Goal: Find specific page/section: Find specific page/section

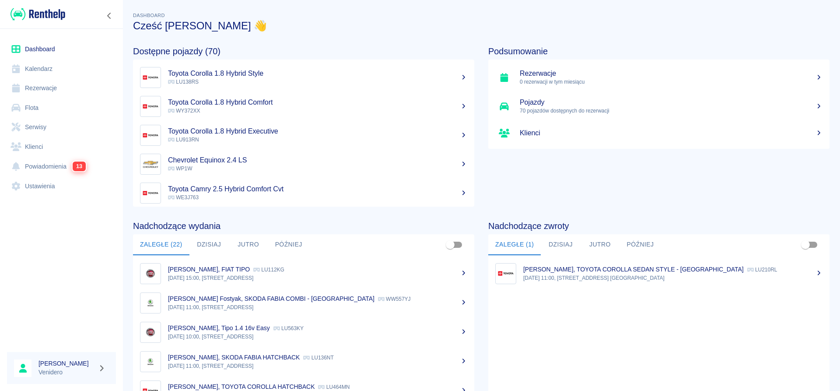
click at [41, 106] on link "Flota" at bounding box center [61, 108] width 109 height 20
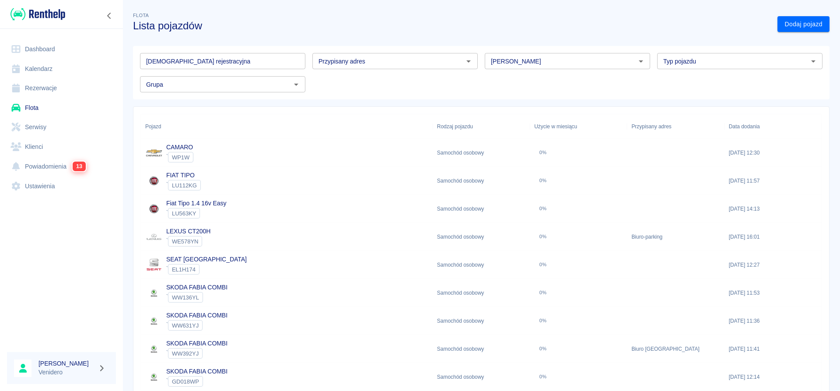
click at [263, 61] on input "[DEMOGRAPHIC_DATA] rejestracyjna" at bounding box center [222, 61] width 165 height 16
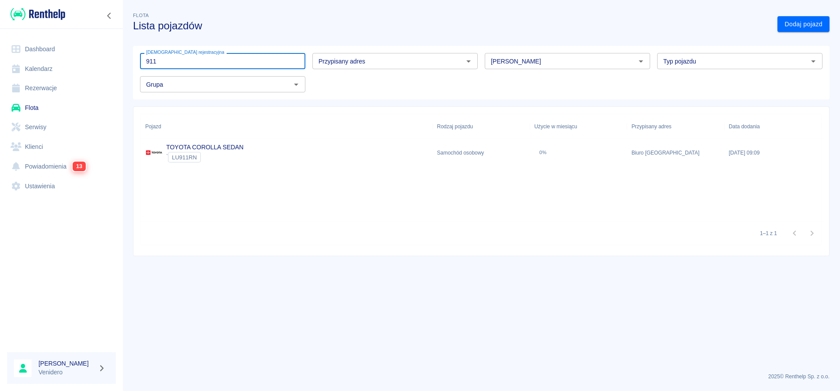
type input "911"
click at [215, 144] on link "TOYOTA COROLLA SEDAN" at bounding box center [204, 147] width 77 height 7
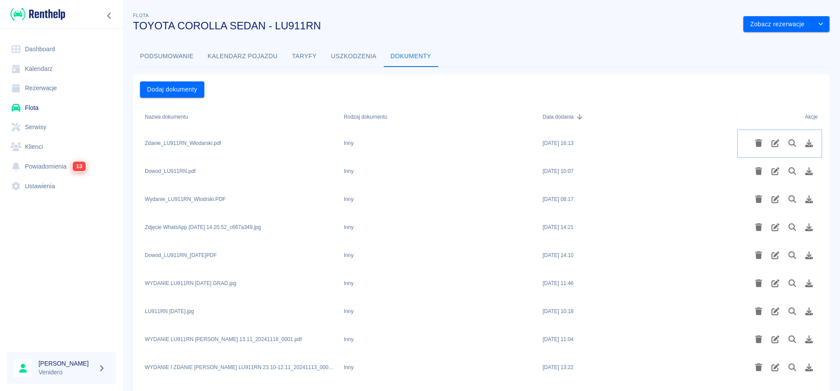
click at [793, 143] on icon "Podgląd pliku" at bounding box center [793, 143] width 10 height 8
